Goal: Task Accomplishment & Management: Complete application form

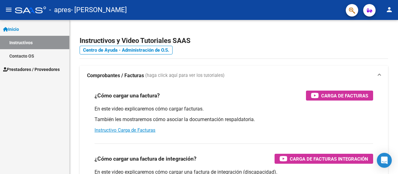
click at [25, 28] on link "Inicio" at bounding box center [34, 28] width 69 height 13
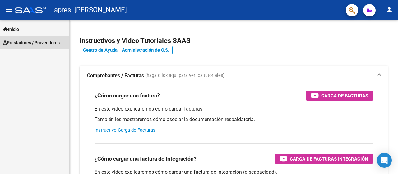
click at [24, 40] on span "Prestadores / Proveedores" at bounding box center [31, 42] width 57 height 7
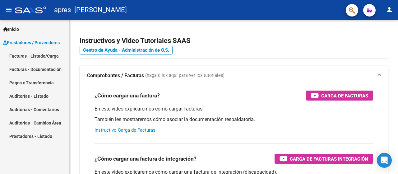
click at [26, 57] on link "Facturas - Listado/Carga" at bounding box center [34, 55] width 69 height 13
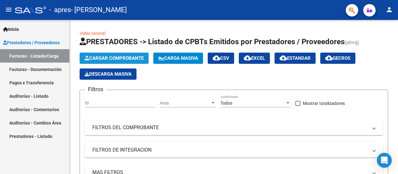
click at [136, 57] on span "Cargar Comprobante" at bounding box center [114, 58] width 59 height 6
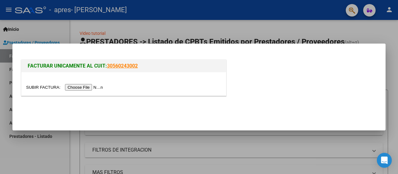
click at [95, 87] on input "file" at bounding box center [65, 87] width 79 height 7
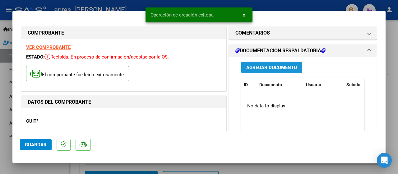
click at [266, 66] on span "Agregar Documento" at bounding box center [271, 68] width 51 height 6
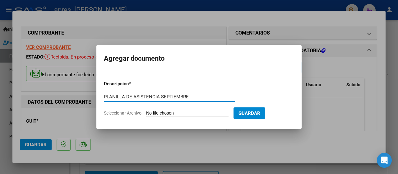
type input "PLANILLA DE ASISTENCIA SEPTIEMBRE"
click at [222, 112] on input "Seleccionar Archivo" at bounding box center [187, 113] width 82 height 6
type input "C:\fakepath\PLANILLA DE ASISTENCIA [DATE].pdf"
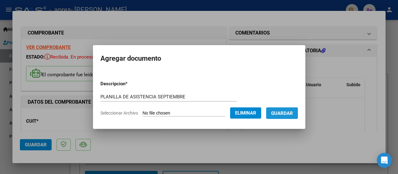
click at [281, 117] on button "Guardar" at bounding box center [282, 113] width 32 height 12
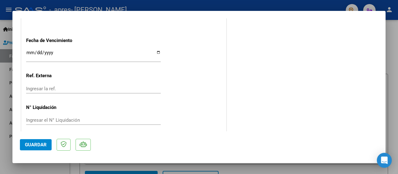
scroll to position [390, 0]
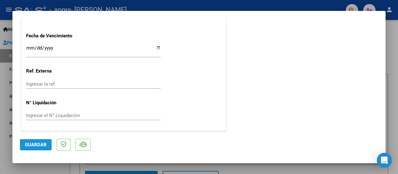
click at [31, 149] on button "Guardar" at bounding box center [36, 144] width 32 height 11
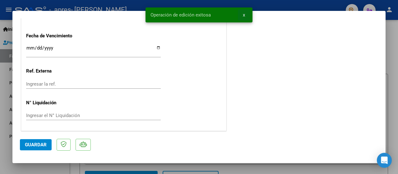
click at [244, 14] on span "x" at bounding box center [244, 15] width 2 height 6
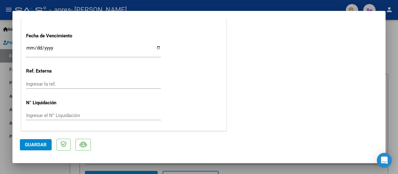
click at [394, 55] on div at bounding box center [199, 87] width 398 height 174
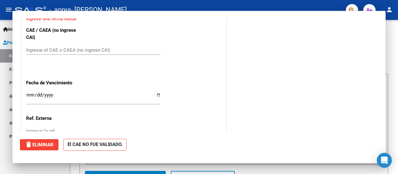
scroll to position [0, 0]
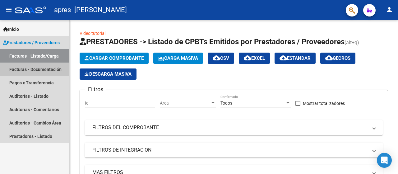
click at [27, 70] on link "Facturas - Documentación" at bounding box center [34, 69] width 69 height 13
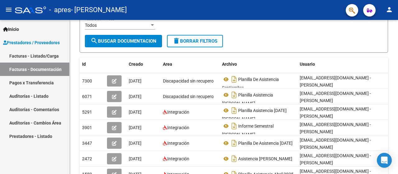
scroll to position [92, 0]
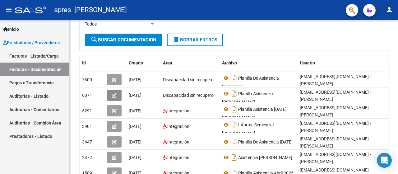
click at [118, 97] on button "button" at bounding box center [114, 95] width 15 height 11
click at [132, 95] on span "[DATE]" at bounding box center [135, 95] width 13 height 5
click at [117, 94] on button "button" at bounding box center [114, 95] width 15 height 11
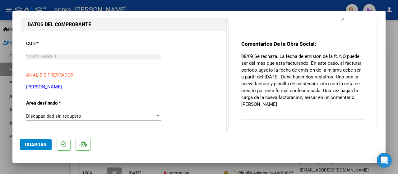
scroll to position [57, 0]
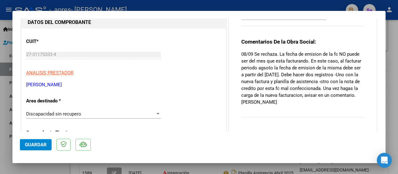
click at [296, 62] on p "08/09 Se rechaza. La fecha de emision de la fc NO puede ser del mes que esta fa…" at bounding box center [302, 78] width 123 height 55
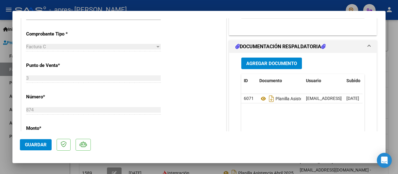
scroll to position [156, 0]
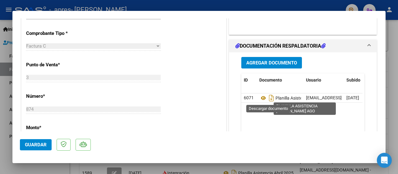
click at [269, 99] on icon "Descargar documento" at bounding box center [272, 98] width 8 height 10
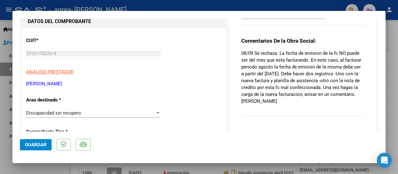
scroll to position [0, 0]
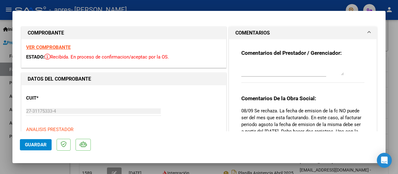
click at [35, 57] on span "ESTADO:" at bounding box center [35, 57] width 18 height 6
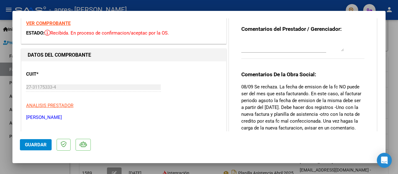
scroll to position [24, 0]
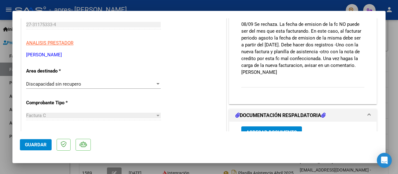
scroll to position [99, 0]
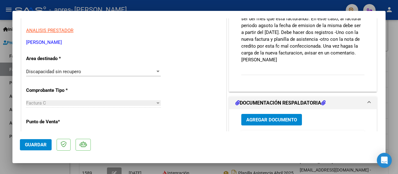
click at [319, 76] on div "Comentarios De la Obra Social: 08/09 Se rechaza. La fecha de emision de la fc N…" at bounding box center [302, 39] width 123 height 86
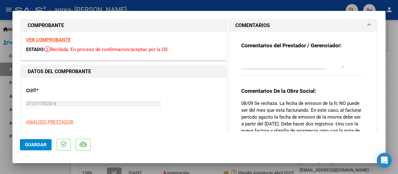
scroll to position [0, 0]
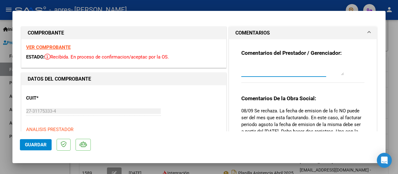
click at [280, 75] on textarea at bounding box center [292, 69] width 103 height 12
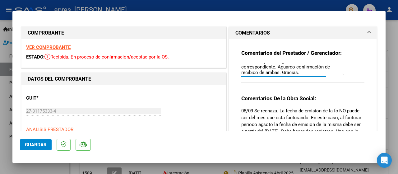
click at [319, 70] on textarea "Ya se realizó el registro de la factura [PERSON_NAME] nueva con la planilla de …" at bounding box center [292, 69] width 103 height 12
click at [309, 73] on textarea "Ya se realizó el registro de la factura [PERSON_NAME] nueva con la planilla de …" at bounding box center [292, 69] width 103 height 12
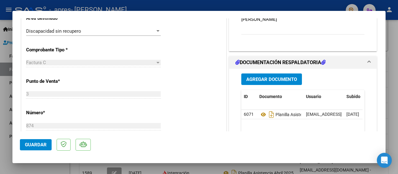
scroll to position [140, 0]
type textarea "Ya se realizó el registro de la factura [PERSON_NAME] nueva con la planilla de …"
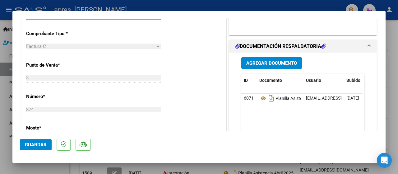
scroll to position [156, 0]
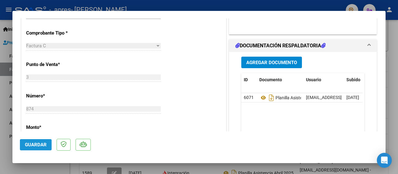
click at [39, 146] on span "Guardar" at bounding box center [36, 145] width 22 height 6
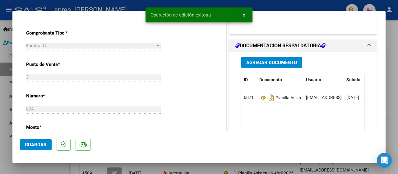
click at [246, 14] on button "x" at bounding box center [244, 14] width 12 height 11
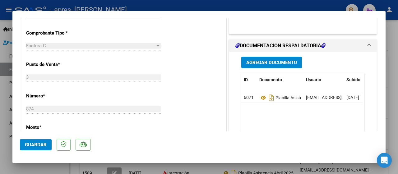
click at [288, 6] on div at bounding box center [199, 87] width 398 height 174
type input "$ 0,00"
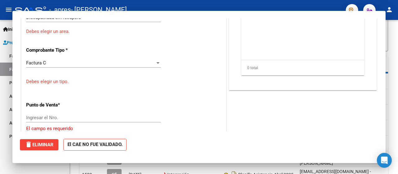
scroll to position [167, 0]
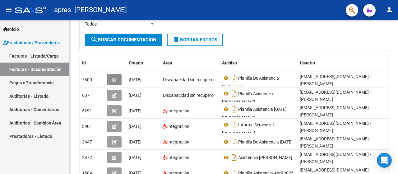
click at [110, 78] on button "button" at bounding box center [114, 79] width 15 height 11
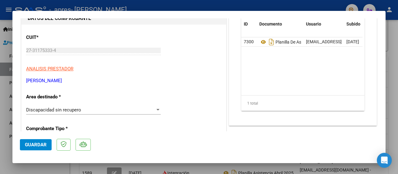
scroll to position [0, 0]
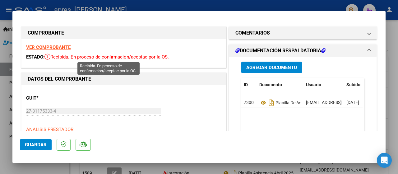
click at [58, 55] on span "Recibida. En proceso de confirmacion/aceptac por la OS." at bounding box center [106, 57] width 124 height 6
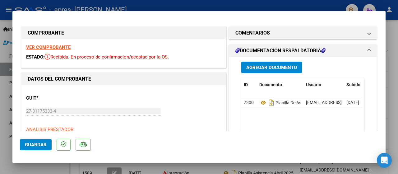
click at [44, 48] on strong "VER COMPROBANTE" at bounding box center [48, 47] width 44 height 6
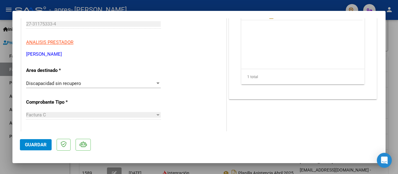
scroll to position [87, 0]
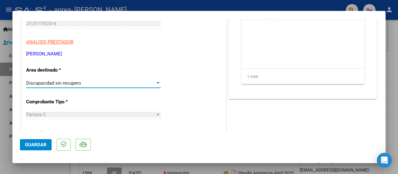
click at [72, 81] on span "Discapacidad sin recupero" at bounding box center [53, 83] width 55 height 6
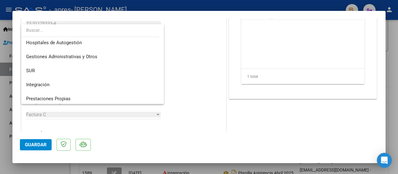
scroll to position [0, 0]
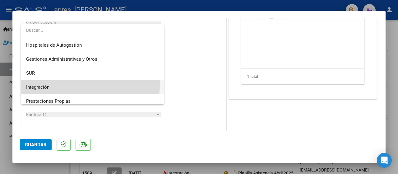
click at [65, 84] on span "Integración" at bounding box center [92, 87] width 133 height 14
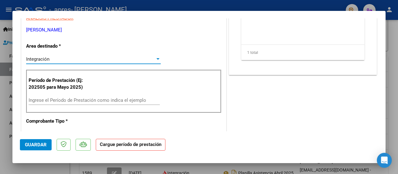
scroll to position [113, 0]
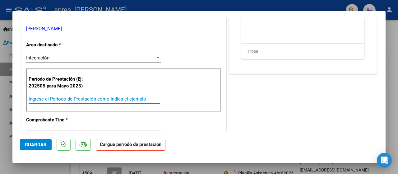
click at [59, 97] on input "Ingrese el Período de Prestación como indica el ejemplo" at bounding box center [94, 99] width 131 height 6
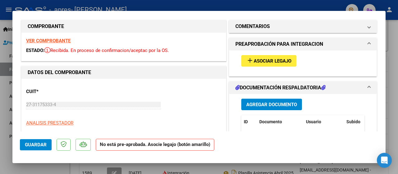
scroll to position [7, 0]
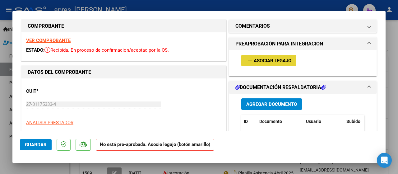
type input "202509"
click at [261, 62] on span "Asociar Legajo" at bounding box center [273, 61] width 38 height 6
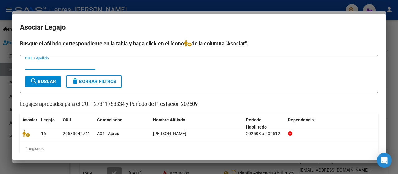
click at [28, 133] on icon at bounding box center [25, 133] width 7 height 7
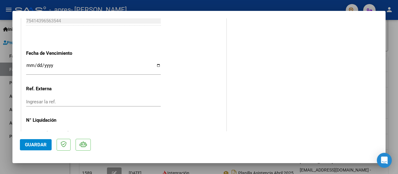
scroll to position [427, 0]
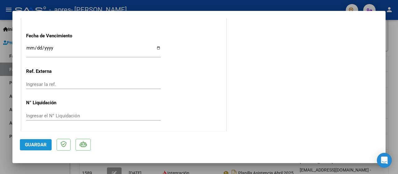
click at [34, 142] on span "Guardar" at bounding box center [36, 145] width 22 height 6
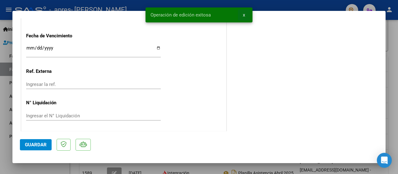
click at [243, 14] on span "x" at bounding box center [244, 15] width 2 height 6
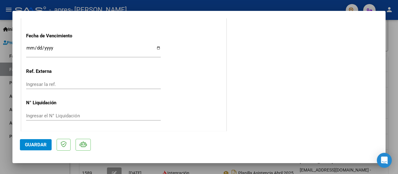
click at [243, 14] on mat-dialog-container "COMPROBANTE VER COMPROBANTE ESTADO: Recibida. En proceso de confirmacion/acepta…" at bounding box center [198, 87] width 373 height 152
click at [228, 3] on div at bounding box center [199, 87] width 398 height 174
type input "$ 0,00"
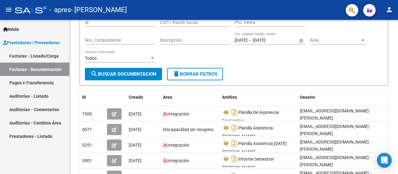
scroll to position [0, 0]
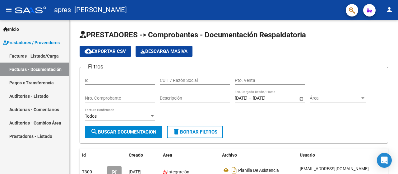
click at [25, 58] on link "Facturas - Listado/Carga" at bounding box center [34, 55] width 69 height 13
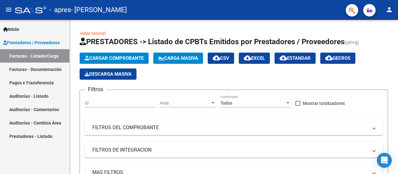
click at [97, 58] on span "Cargar Comprobante" at bounding box center [114, 58] width 59 height 6
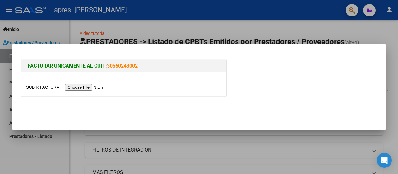
click at [73, 88] on input "file" at bounding box center [65, 87] width 79 height 7
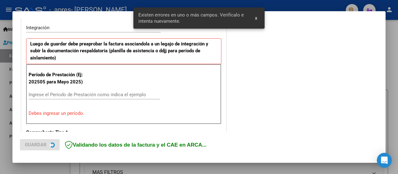
scroll to position [154, 0]
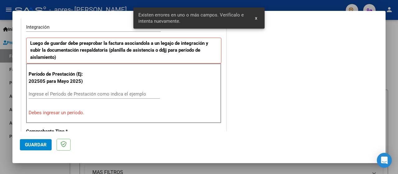
click at [40, 95] on input "Ingrese el Período de Prestación como indica el ejemplo" at bounding box center [94, 94] width 131 height 6
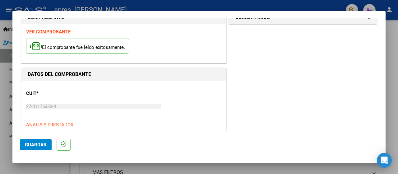
scroll to position [0, 0]
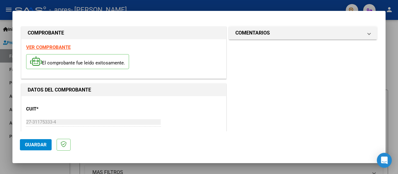
type input "202508"
click at [32, 145] on span "Guardar" at bounding box center [36, 145] width 22 height 6
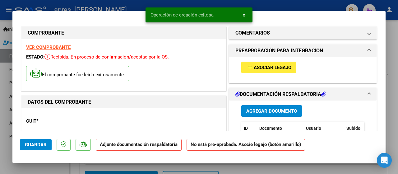
click at [260, 69] on span "Asociar Legajo" at bounding box center [273, 68] width 38 height 6
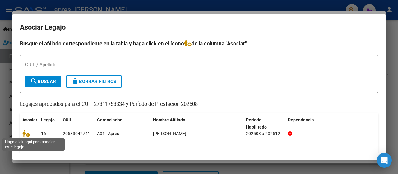
click at [25, 136] on icon at bounding box center [25, 133] width 7 height 7
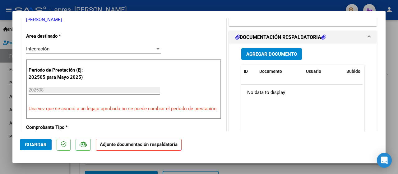
scroll to position [143, 0]
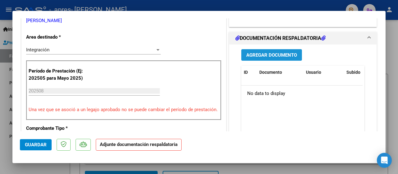
click at [260, 53] on span "Agregar Documento" at bounding box center [271, 55] width 51 height 6
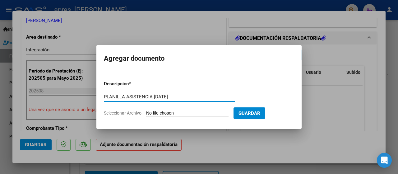
type input "PLANILLA ASISTENCIA [DATE]"
click at [260, 112] on span "Guardar" at bounding box center [250, 113] width 22 height 6
click at [205, 109] on form "Descripcion * PLANILLA ASISTENCIA [DATE] Escriba aquí una descripcion Seleccion…" at bounding box center [199, 98] width 190 height 45
click at [186, 109] on form "Descripcion * PLANILLA ASISTENCIA [DATE] Escriba aquí una descripcion Seleccion…" at bounding box center [199, 98] width 190 height 45
click at [152, 110] on input "Seleccionar Archivo" at bounding box center [187, 113] width 82 height 6
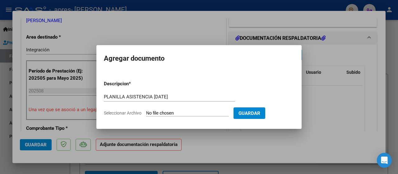
click at [152, 110] on input "Seleccionar Archivo" at bounding box center [187, 113] width 82 height 6
click at [197, 115] on input "Seleccionar Archivo" at bounding box center [187, 113] width 82 height 6
type input "C:\fakepath\PLANILLA ASISTENCIA [PERSON_NAME].jpeg"
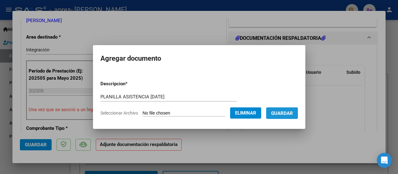
click at [283, 113] on span "Guardar" at bounding box center [282, 113] width 22 height 6
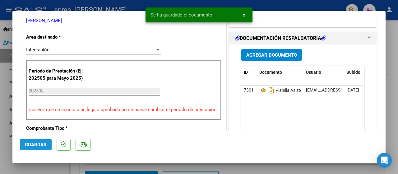
click at [34, 145] on span "Guardar" at bounding box center [36, 145] width 22 height 6
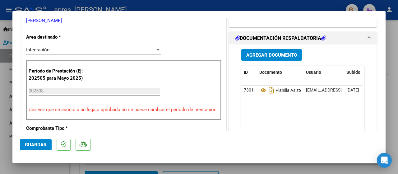
click at [391, 45] on div at bounding box center [199, 87] width 398 height 174
type input "$ 0,00"
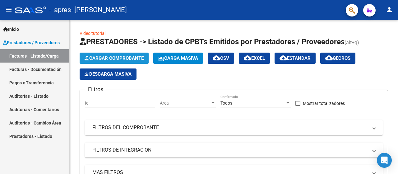
click at [107, 59] on span "Cargar Comprobante" at bounding box center [114, 58] width 59 height 6
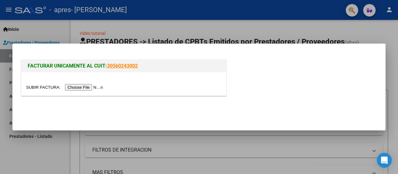
click at [98, 87] on input "file" at bounding box center [65, 87] width 79 height 7
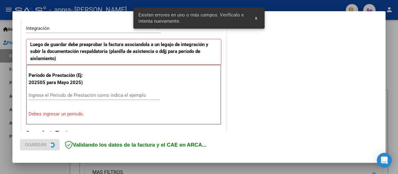
scroll to position [154, 0]
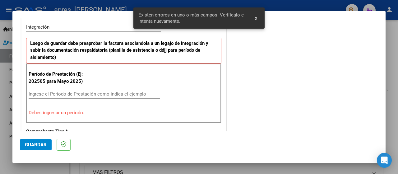
click at [75, 89] on div "Ingrese el Período de Prestación como indica el ejemplo" at bounding box center [94, 93] width 131 height 9
click at [73, 91] on input "Ingrese el Período de Prestación como indica el ejemplo" at bounding box center [94, 94] width 131 height 6
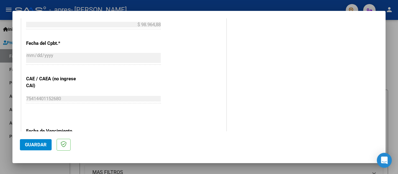
scroll to position [447, 0]
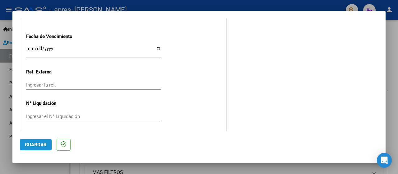
type input "202508"
click at [35, 147] on span "Guardar" at bounding box center [36, 145] width 22 height 6
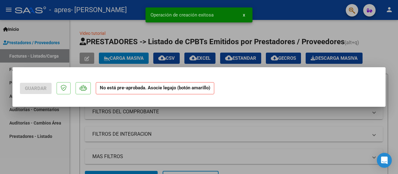
scroll to position [0, 0]
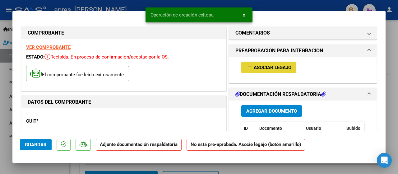
click at [267, 68] on span "Asociar Legajo" at bounding box center [273, 68] width 38 height 6
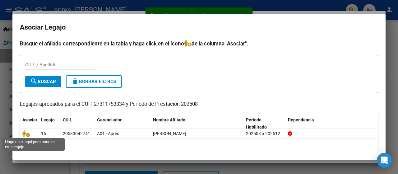
click at [26, 134] on icon at bounding box center [25, 133] width 7 height 7
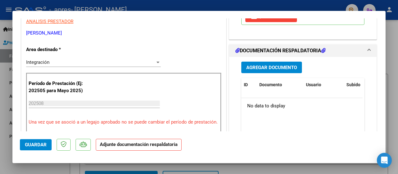
scroll to position [119, 0]
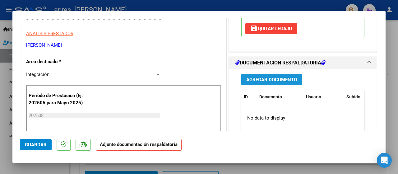
click at [261, 79] on span "Agregar Documento" at bounding box center [271, 80] width 51 height 6
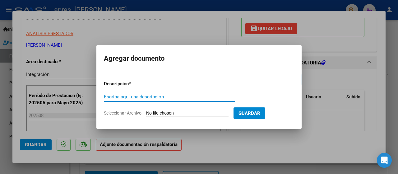
click at [117, 95] on input "Escriba aquí una descripcion" at bounding box center [169, 97] width 131 height 6
type input "PLANILLA DE ASISTENCIA AGOSTO 2025"
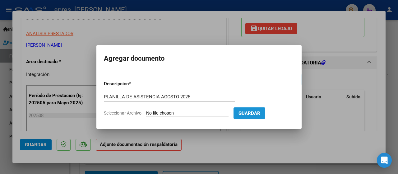
click at [256, 110] on span "Guardar" at bounding box center [250, 113] width 22 height 6
click at [250, 113] on button "Guardar" at bounding box center [250, 113] width 32 height 12
click at [224, 113] on input "Seleccionar Archivo" at bounding box center [187, 113] width 82 height 6
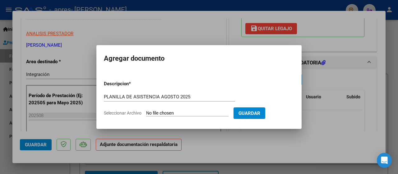
type input "C:\fakepath\PLANILLA ASISTENCIA [PERSON_NAME].jpeg"
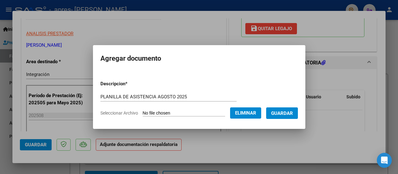
click at [296, 116] on button "Guardar" at bounding box center [282, 113] width 32 height 12
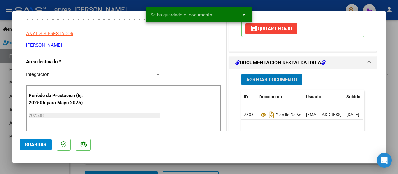
click at [42, 146] on span "Guardar" at bounding box center [36, 145] width 22 height 6
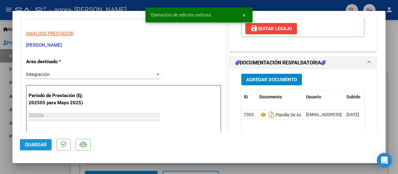
click at [31, 140] on button "Guardar" at bounding box center [36, 144] width 32 height 11
click at [244, 15] on span "x" at bounding box center [244, 15] width 2 height 6
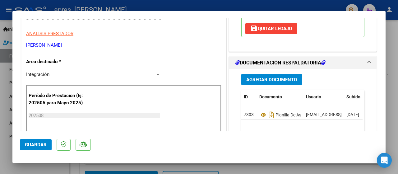
click at [271, 5] on div at bounding box center [199, 87] width 398 height 174
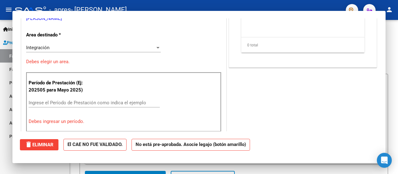
scroll to position [0, 0]
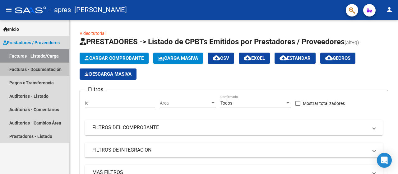
click at [51, 68] on link "Facturas - Documentación" at bounding box center [34, 69] width 69 height 13
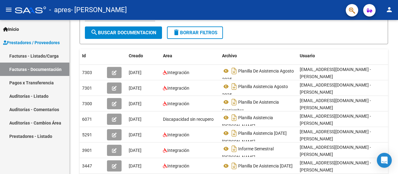
scroll to position [99, 0]
